Goal: Task Accomplishment & Management: Manage account settings

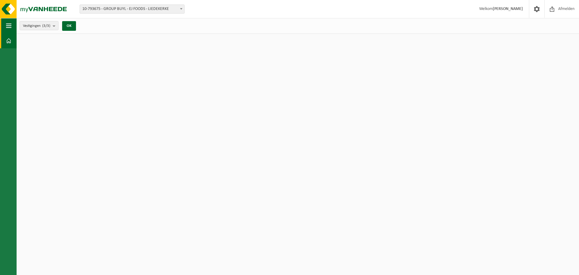
click at [11, 22] on span "button" at bounding box center [8, 25] width 5 height 15
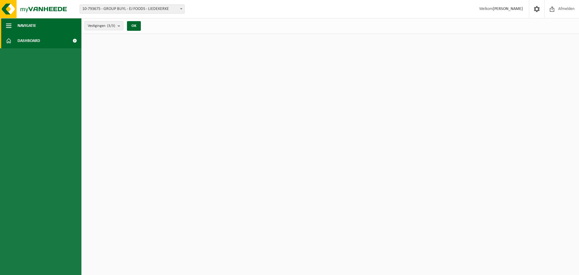
click at [24, 23] on span "Navigatie" at bounding box center [26, 25] width 19 height 15
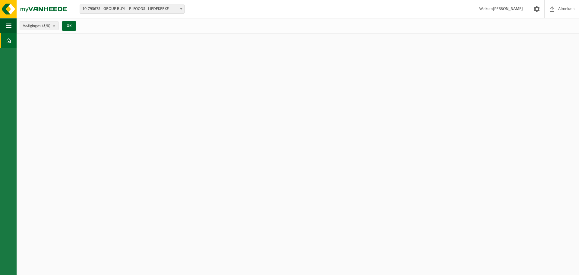
click at [9, 40] on span at bounding box center [8, 40] width 5 height 15
click at [10, 44] on span at bounding box center [8, 40] width 5 height 15
drag, startPoint x: 0, startPoint y: 0, endPoint x: 10, endPoint y: 29, distance: 31.0
click at [10, 29] on span "button" at bounding box center [8, 25] width 5 height 15
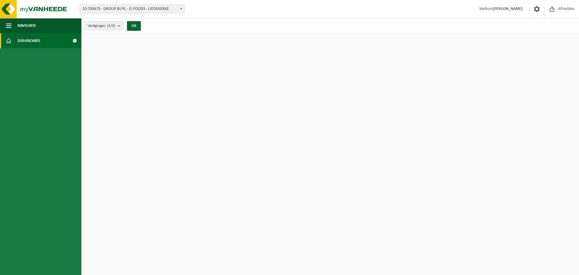
drag, startPoint x: 183, startPoint y: 7, endPoint x: 186, endPoint y: 11, distance: 4.4
click at [183, 8] on span at bounding box center [181, 9] width 6 height 8
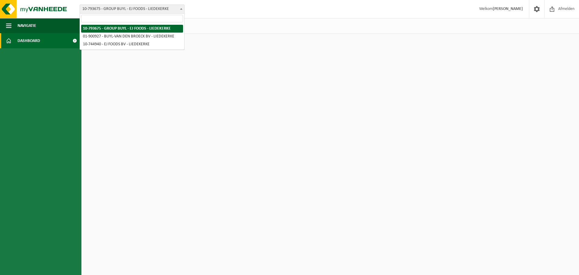
click at [510, 9] on strong "[PERSON_NAME]" at bounding box center [508, 9] width 30 height 5
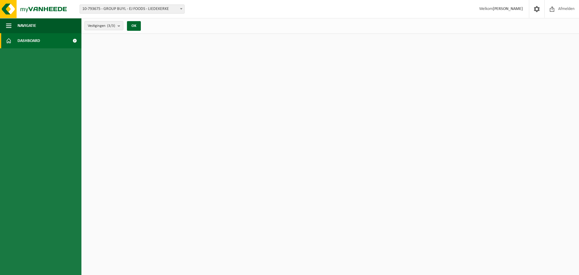
drag, startPoint x: 495, startPoint y: 11, endPoint x: 491, endPoint y: 11, distance: 4.2
click at [494, 11] on strong "[PERSON_NAME]" at bounding box center [508, 9] width 30 height 5
click at [74, 41] on span at bounding box center [75, 40] width 14 height 15
click at [493, 9] on strong "[PERSON_NAME]" at bounding box center [508, 9] width 30 height 5
click at [500, 10] on strong "[PERSON_NAME]" at bounding box center [508, 9] width 30 height 5
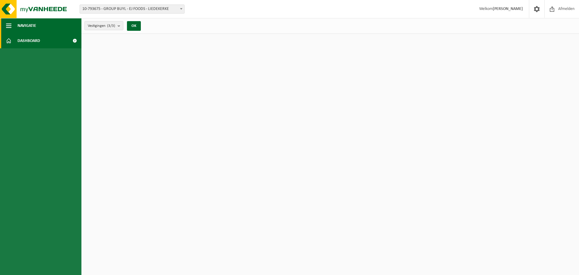
click at [24, 26] on span "Navigatie" at bounding box center [26, 25] width 19 height 15
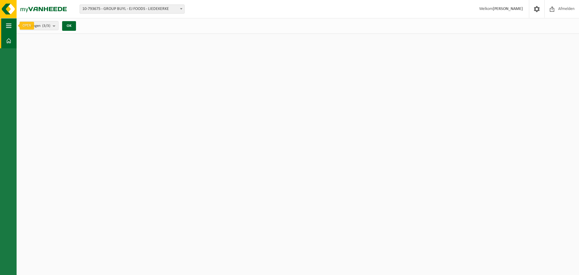
click at [11, 25] on span "button" at bounding box center [8, 25] width 5 height 15
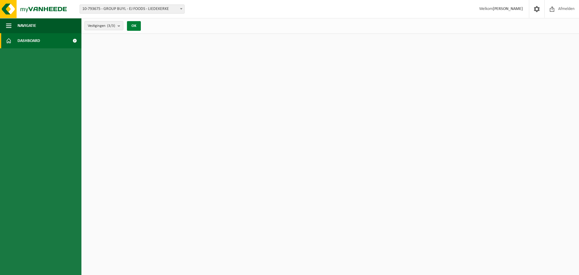
click at [128, 25] on button "OK" at bounding box center [134, 26] width 14 height 10
click at [136, 26] on button "OK" at bounding box center [134, 26] width 14 height 10
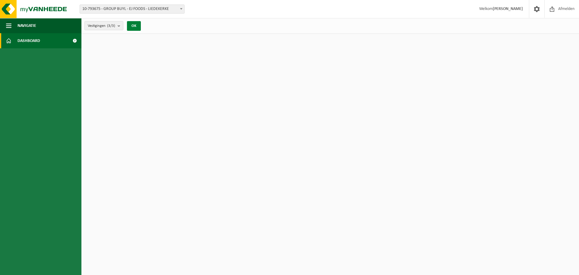
click at [136, 26] on button "OK" at bounding box center [134, 26] width 14 height 10
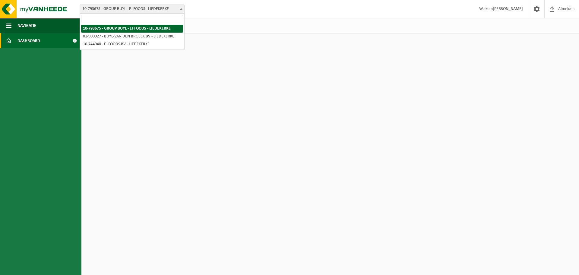
click at [181, 8] on b at bounding box center [181, 9] width 2 height 2
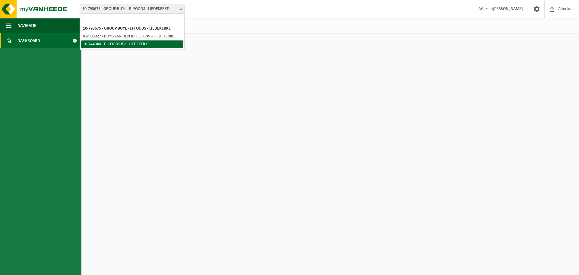
click at [75, 67] on ul "Navigatie Afmelden Dashboard" at bounding box center [40, 146] width 81 height 257
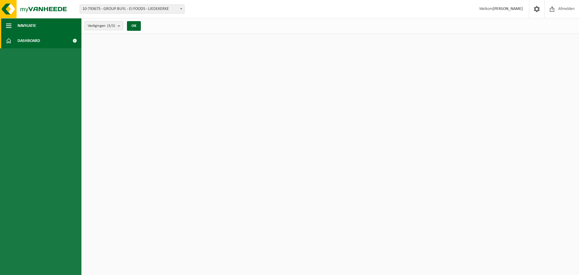
click at [40, 27] on button "Navigatie" at bounding box center [40, 25] width 81 height 15
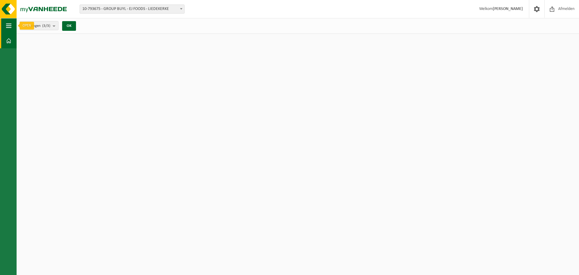
click at [6, 26] on span "button" at bounding box center [8, 25] width 5 height 15
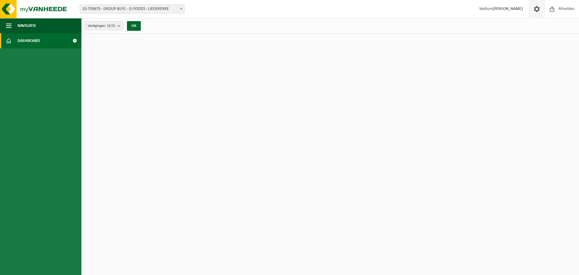
click at [538, 10] on span at bounding box center [537, 9] width 9 height 18
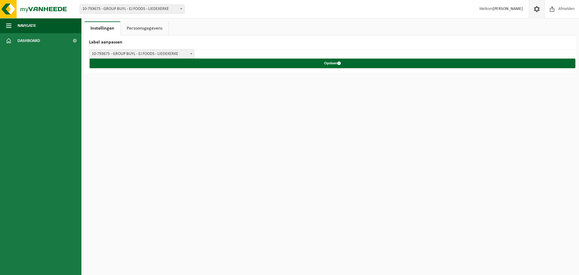
click at [156, 50] on span "10-793675 - GROUP BUYL - EJ FOODS - LIEDEKERKE" at bounding box center [141, 54] width 105 height 8
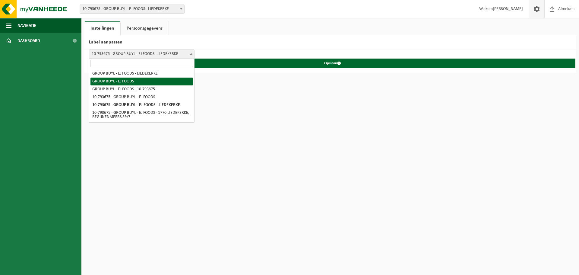
select select "1"
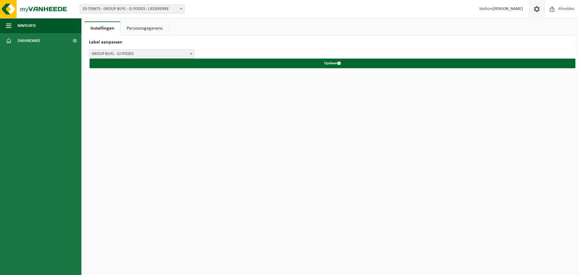
click at [328, 86] on html "Vestiging: 10-793675 - GROUP BUYL - EJ FOODS - LIEDEKERKE 01-900927 - BUYL-VAN …" at bounding box center [289, 137] width 579 height 275
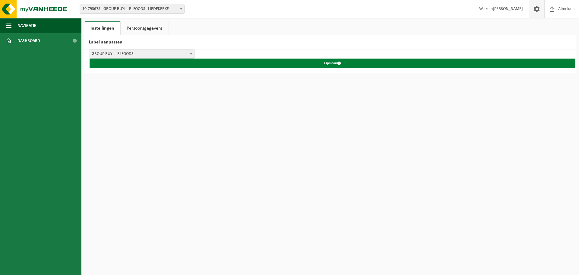
click at [331, 68] on button "Opslaan" at bounding box center [333, 64] width 486 height 10
